Goal: Navigation & Orientation: Find specific page/section

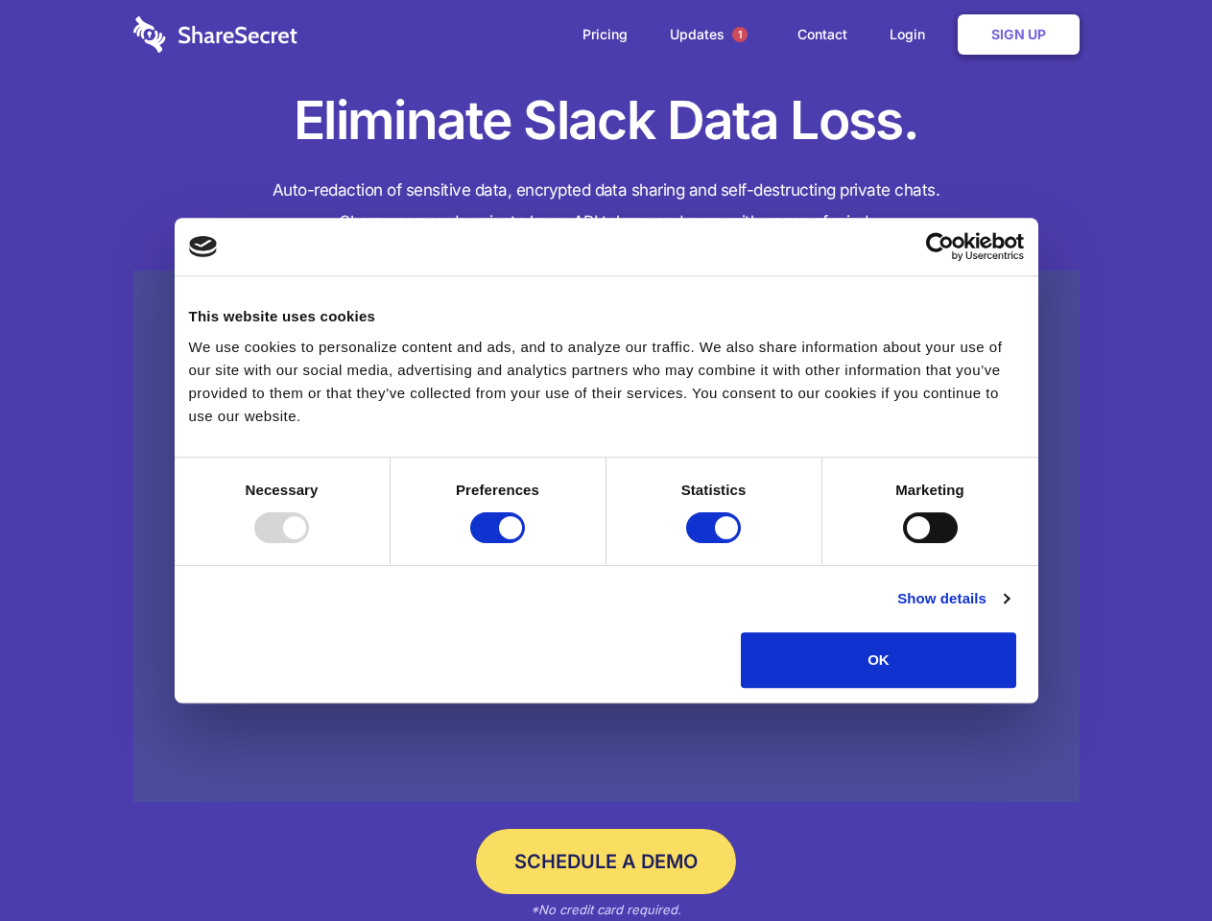
click at [309, 543] on div at bounding box center [281, 528] width 55 height 31
click at [525, 543] on input "Preferences" at bounding box center [497, 528] width 55 height 31
checkbox input "false"
click at [716, 543] on input "Statistics" at bounding box center [713, 528] width 55 height 31
checkbox input "false"
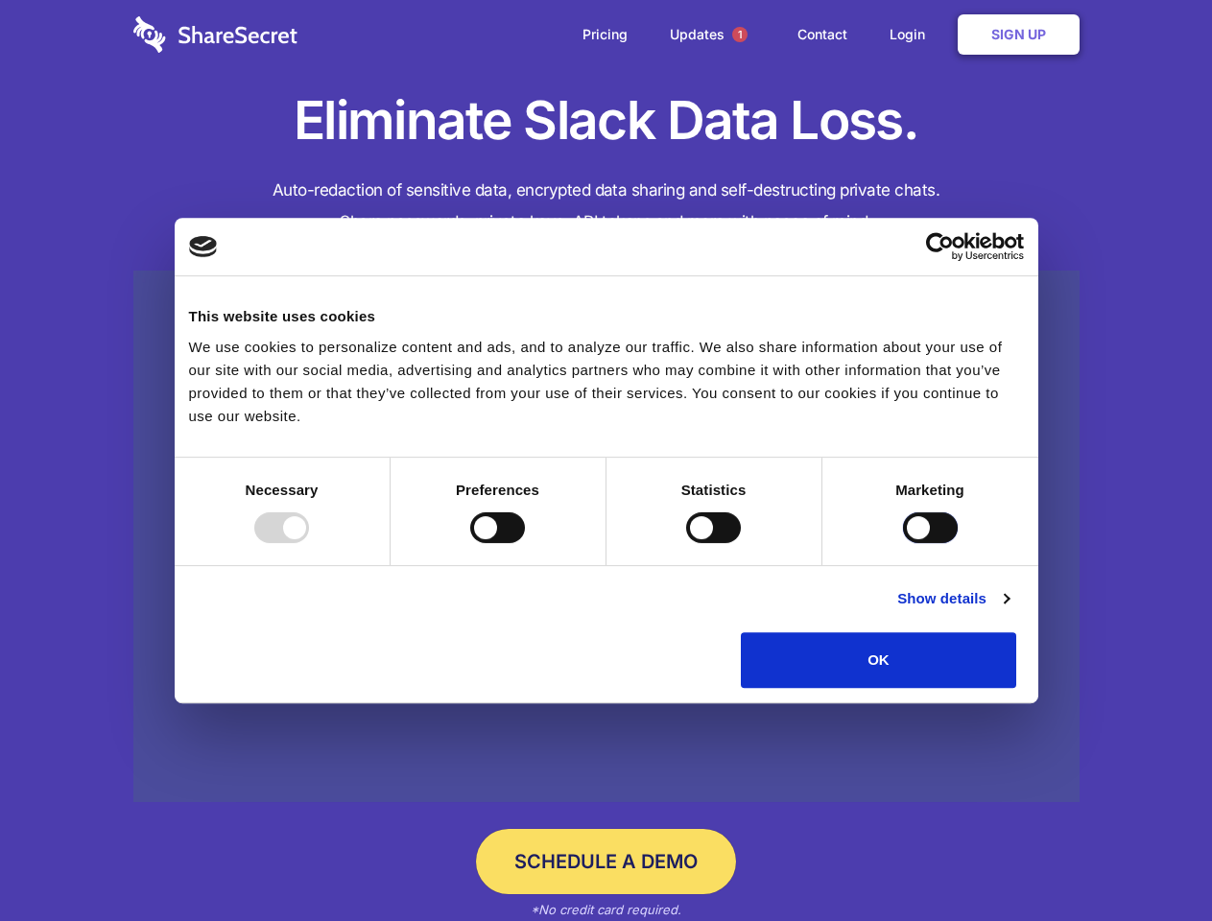
click at [903, 543] on input "Marketing" at bounding box center [930, 528] width 55 height 31
checkbox input "true"
click at [1009, 610] on link "Show details" at bounding box center [952, 598] width 111 height 23
click at [0, 0] on li "Necessary 7 Necessary cookies help make a website usable by enabling basic func…" at bounding box center [0, 0] width 0 height 0
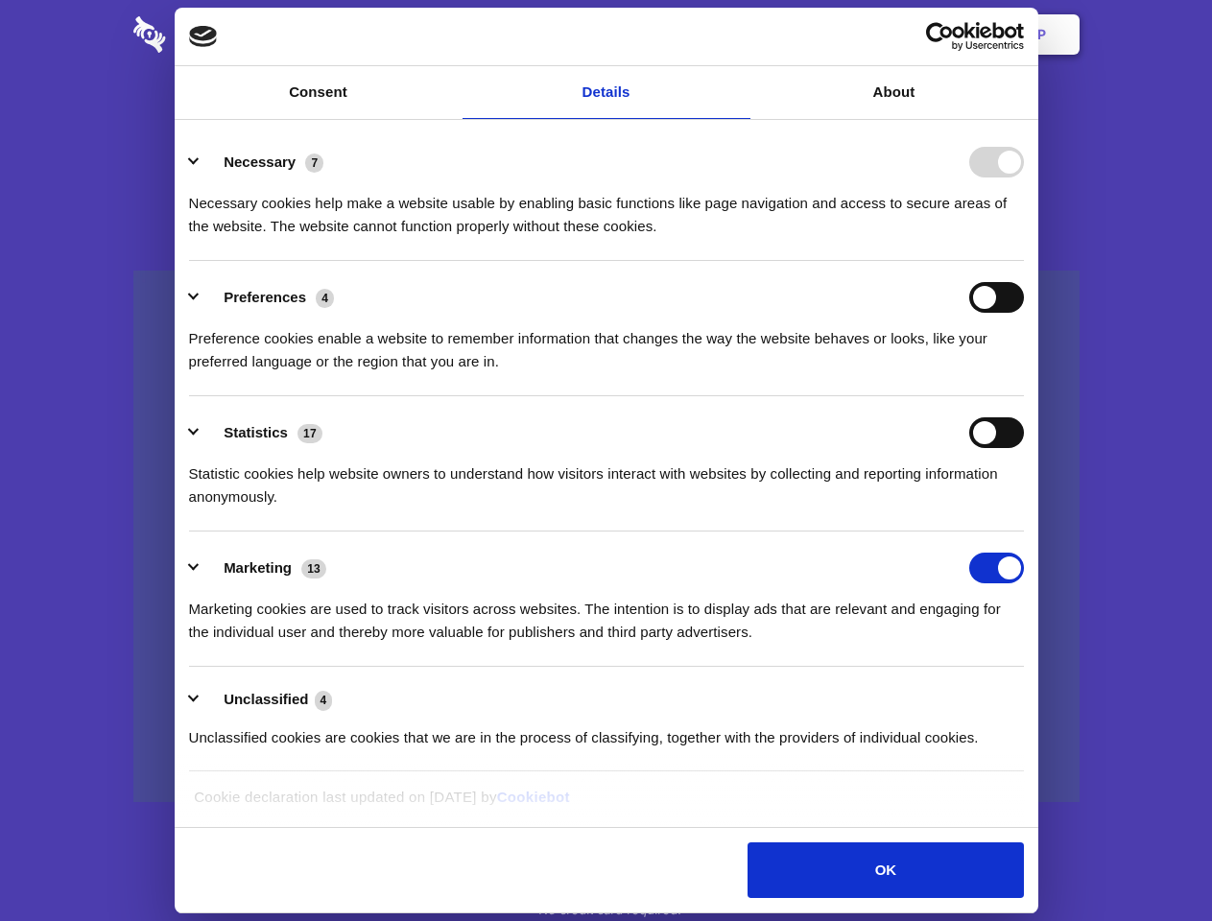
click at [739, 35] on span "1" at bounding box center [739, 34] width 15 height 15
